Goal: Information Seeking & Learning: Understand process/instructions

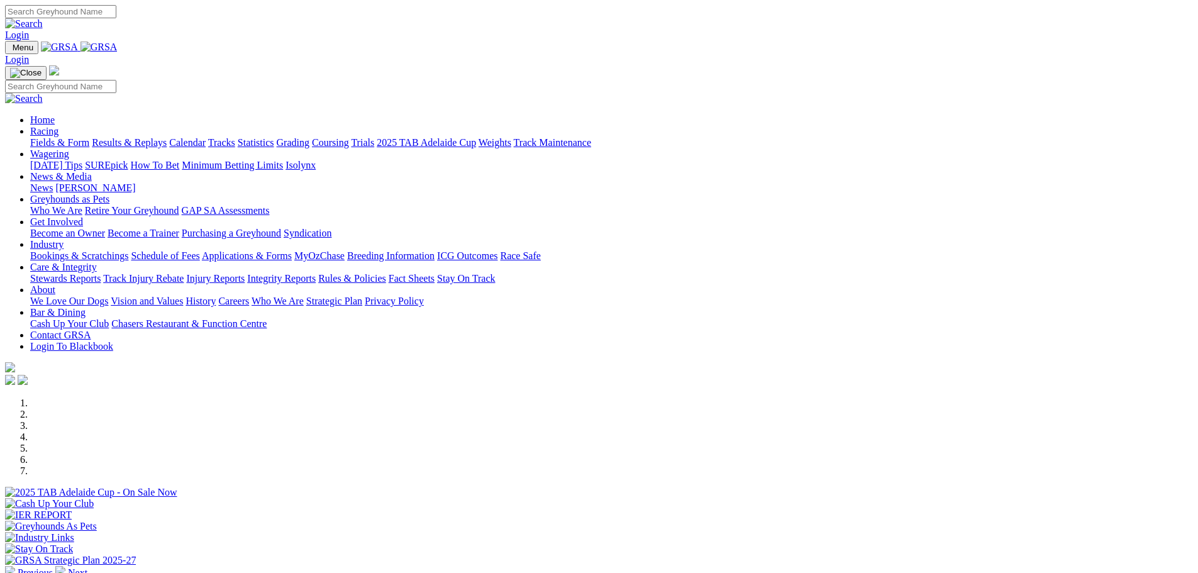
click at [63, 239] on link "Industry" at bounding box center [46, 244] width 33 height 11
click at [97, 262] on link "Care & Integrity" at bounding box center [63, 267] width 67 height 11
click at [386, 273] on link "Rules & Policies" at bounding box center [352, 278] width 68 height 11
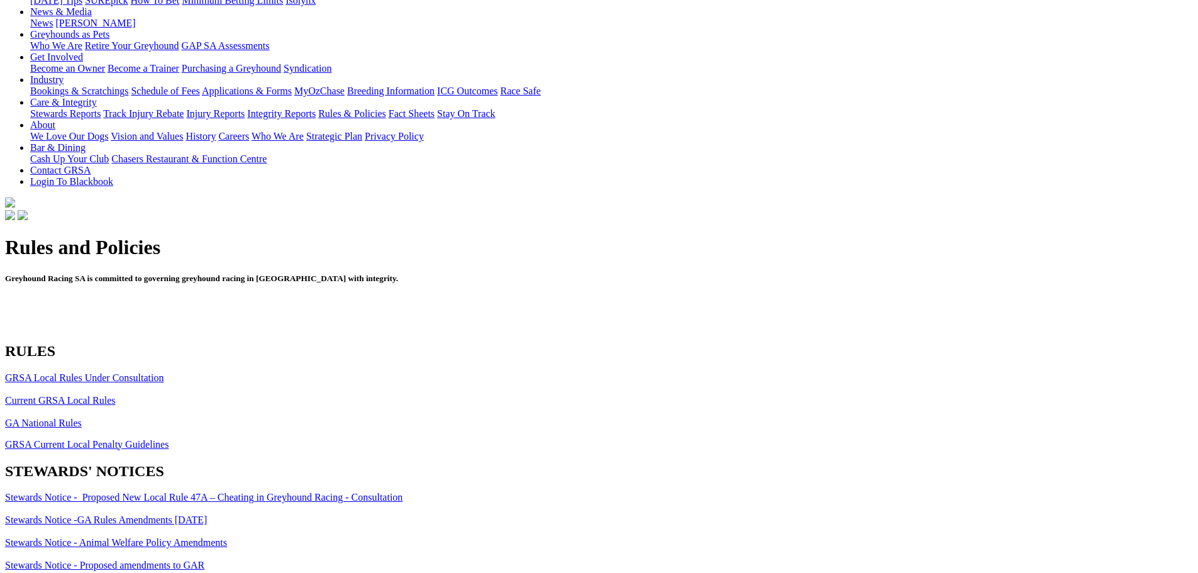
scroll to position [189, 0]
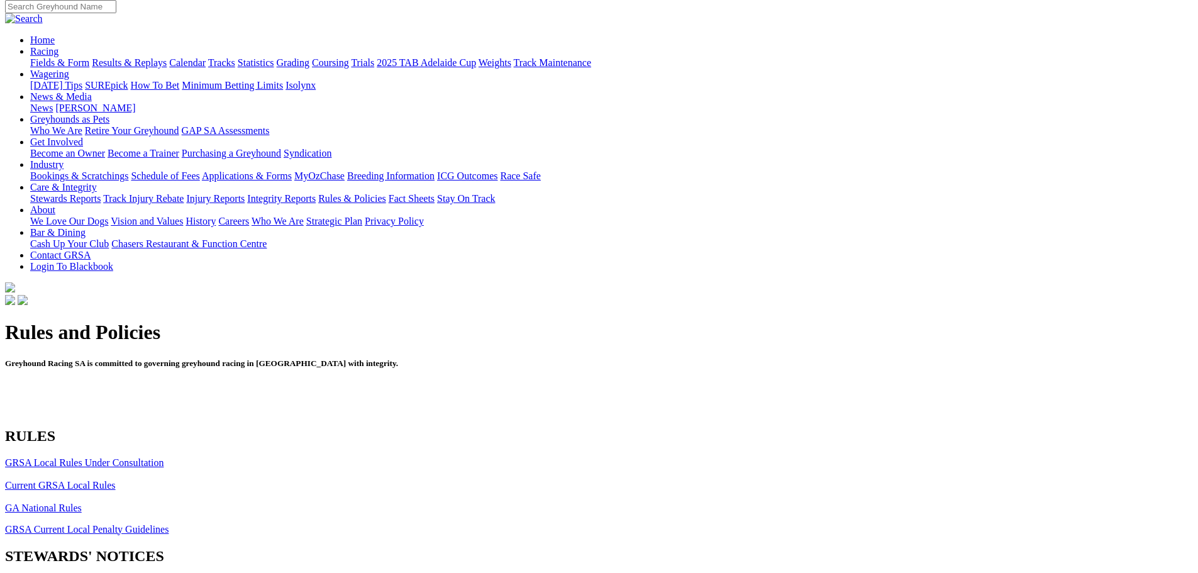
scroll to position [126, 0]
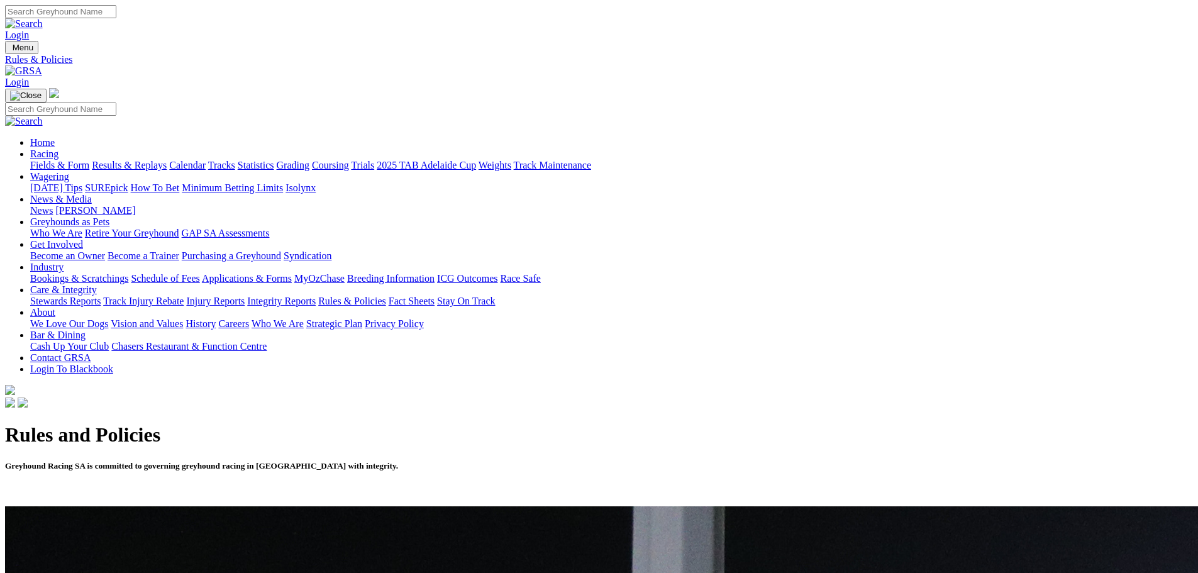
click at [63, 262] on link "Industry" at bounding box center [46, 267] width 33 height 11
click at [292, 273] on link "Applications & Forms" at bounding box center [247, 278] width 90 height 11
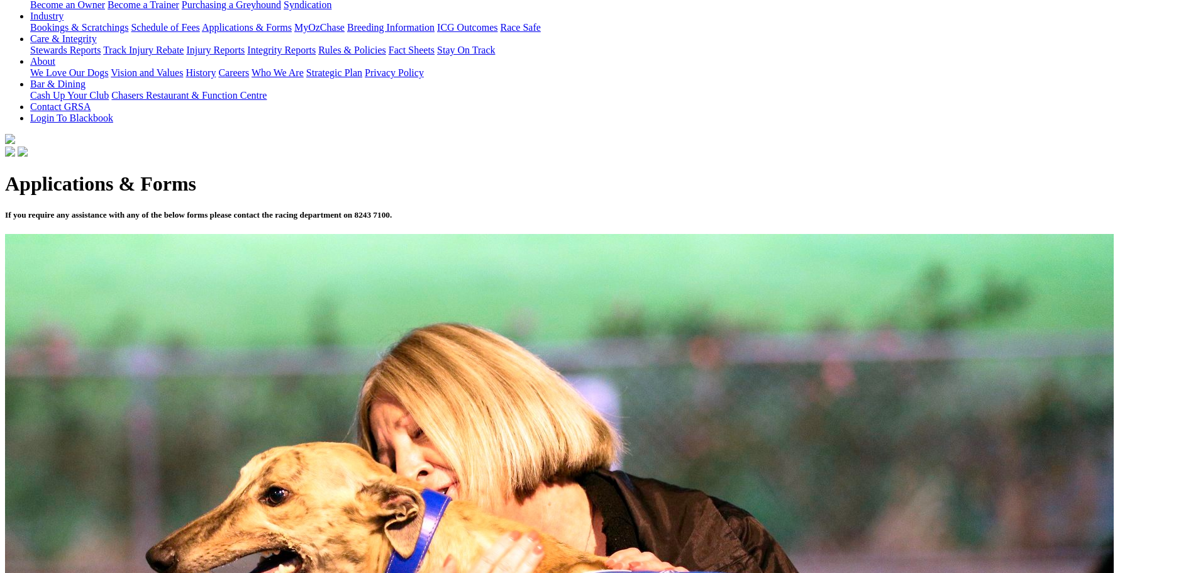
scroll to position [251, 0]
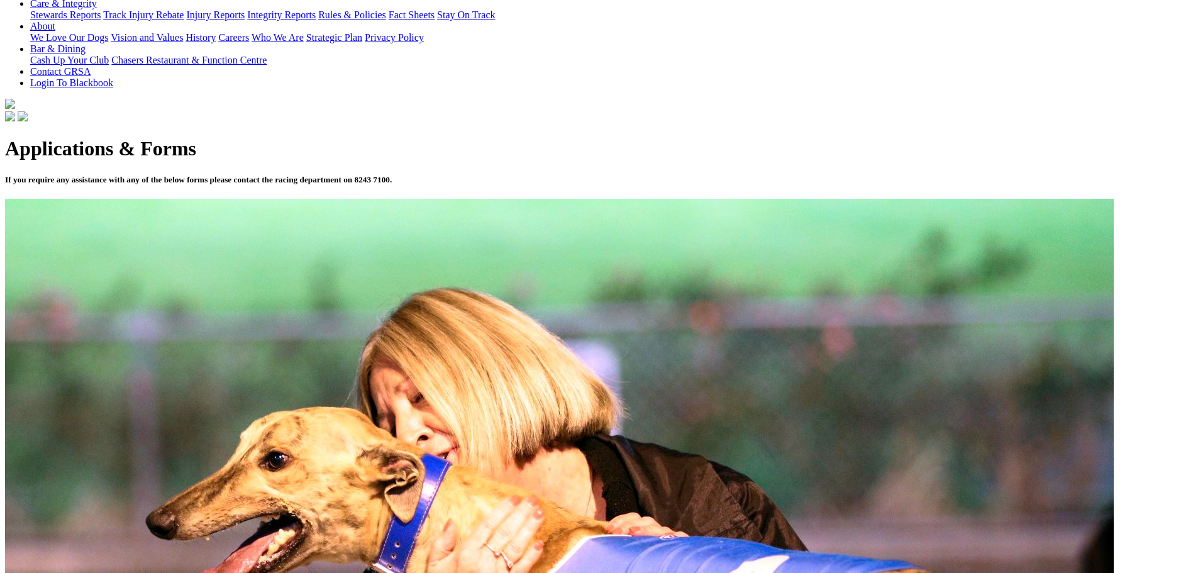
scroll to position [314, 0]
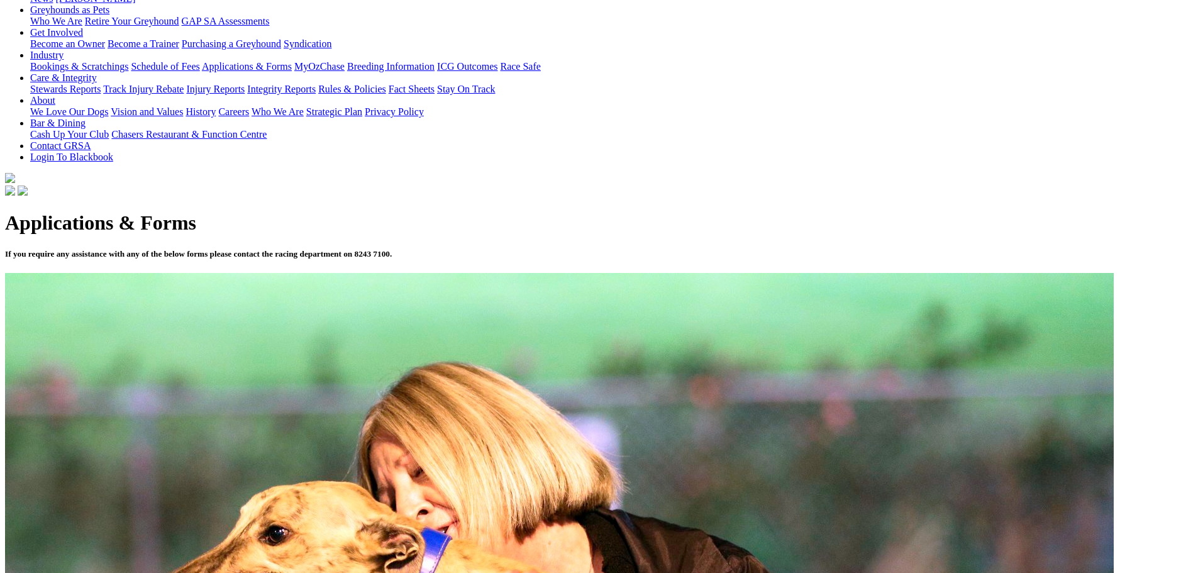
scroll to position [251, 0]
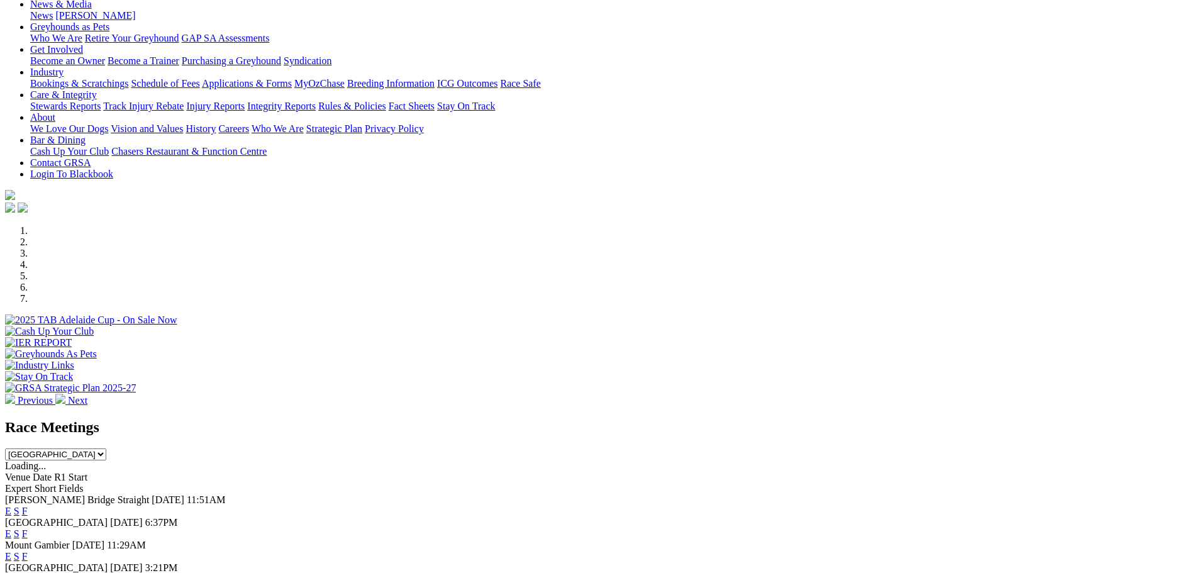
scroll to position [189, 0]
